Goal: Transaction & Acquisition: Book appointment/travel/reservation

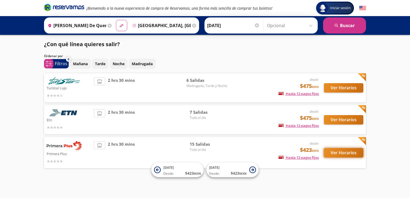
click at [348, 152] on button "Ver Horarios" at bounding box center [343, 152] width 39 height 9
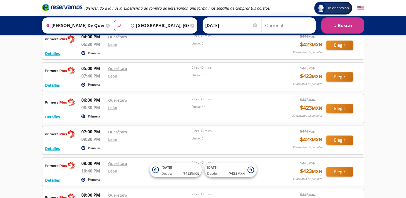
scroll to position [306, 0]
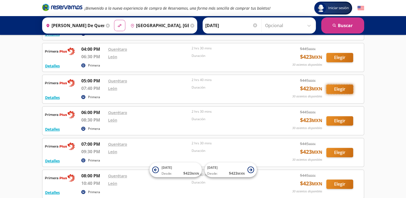
click at [331, 87] on button "Elegir" at bounding box center [339, 89] width 27 height 9
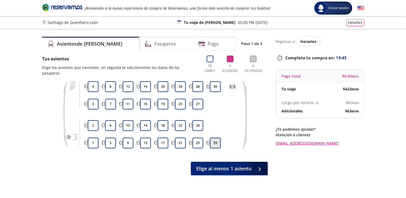
click at [217, 138] on button "29" at bounding box center [215, 143] width 11 height 11
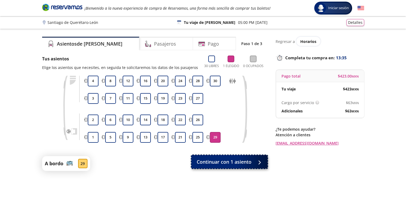
click at [243, 162] on span "Continuar con 1 asiento" at bounding box center [224, 161] width 55 height 7
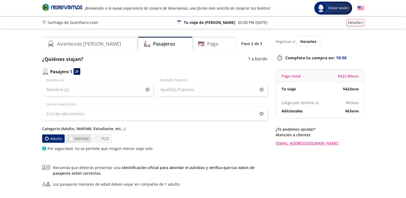
click at [79, 138] on label "INAPAM" at bounding box center [79, 138] width 26 height 9
click at [73, 138] on input "INAPAM" at bounding box center [70, 138] width 3 height 3
radio input "true"
radio input "false"
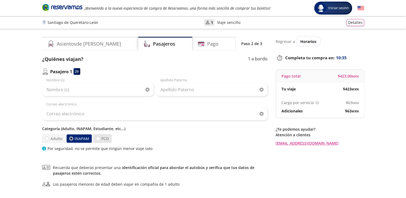
click at [100, 138] on label "PCD" at bounding box center [102, 138] width 19 height 9
click at [100, 138] on input "PCD" at bounding box center [97, 138] width 3 height 3
radio input "true"
radio input "false"
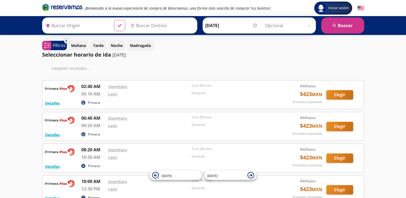
type input "[PERSON_NAME] de Querétaro, [GEOGRAPHIC_DATA]"
type input "[GEOGRAPHIC_DATA], [GEOGRAPHIC_DATA]"
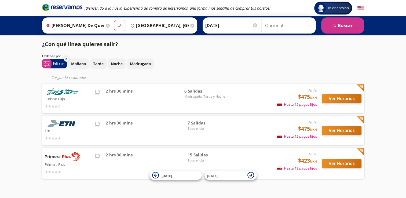
click at [362, 119] on icon at bounding box center [360, 120] width 8 height 8
click at [362, 85] on icon at bounding box center [360, 88] width 8 height 8
